Goal: Navigation & Orientation: Go to known website

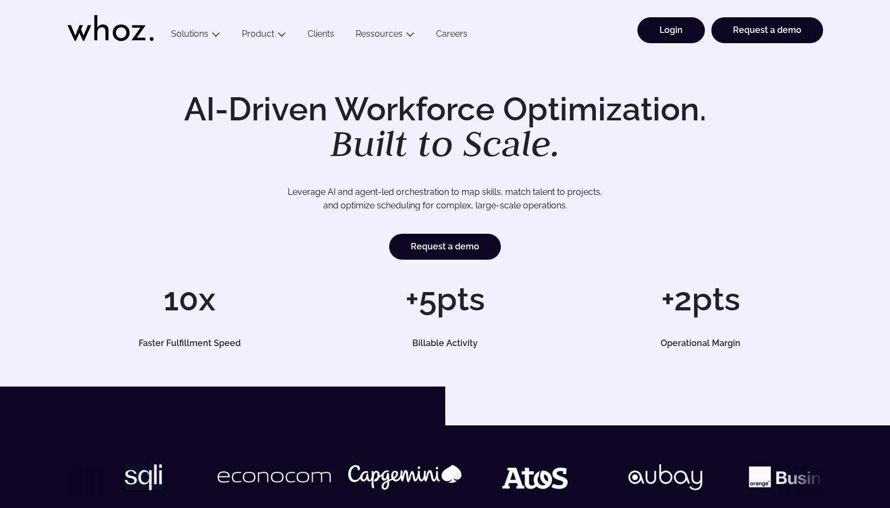
click at [647, 33] on link "Login" at bounding box center [671, 30] width 67 height 26
drag, startPoint x: 0, startPoint y: 0, endPoint x: 667, endPoint y: 49, distance: 668.5
click at [666, 57] on div "AI-Driven Workforce Optimization. Built to Scale. Leverage AI and agent-led orc…" at bounding box center [445, 220] width 890 height 333
click at [668, 36] on link "Login" at bounding box center [671, 30] width 67 height 26
click at [673, 22] on link "Login" at bounding box center [671, 30] width 67 height 26
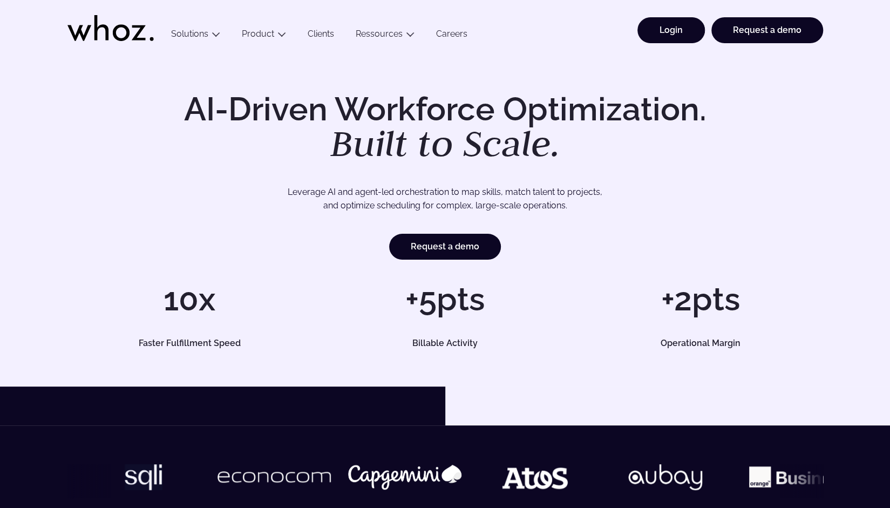
click at [672, 38] on link "Login" at bounding box center [671, 30] width 67 height 26
